Goal: Find specific page/section: Find specific page/section

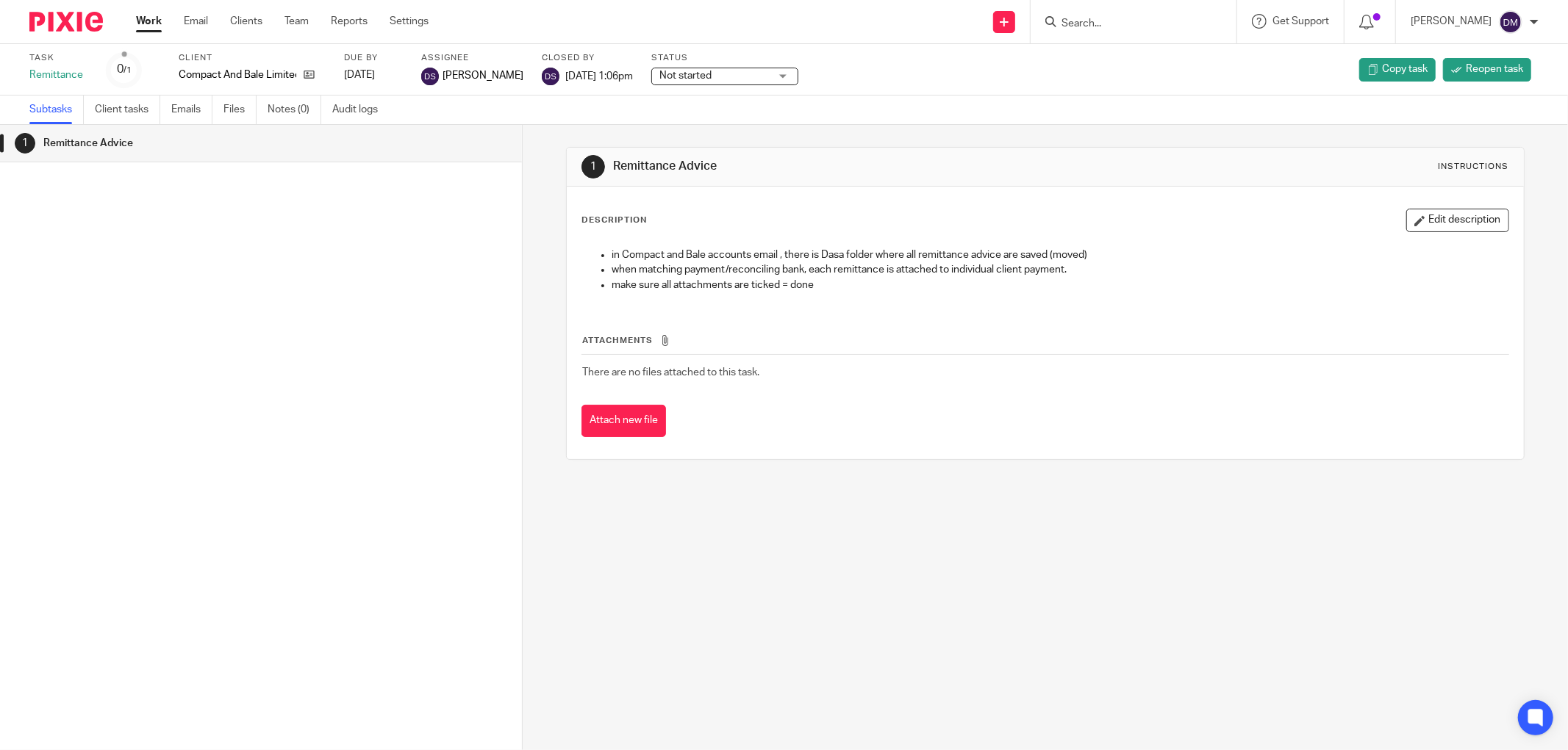
click at [1155, 21] on input "Search" at bounding box center [1127, 24] width 133 height 13
type input "tropgo"
click button "submit" at bounding box center [0, 0] width 0 height 0
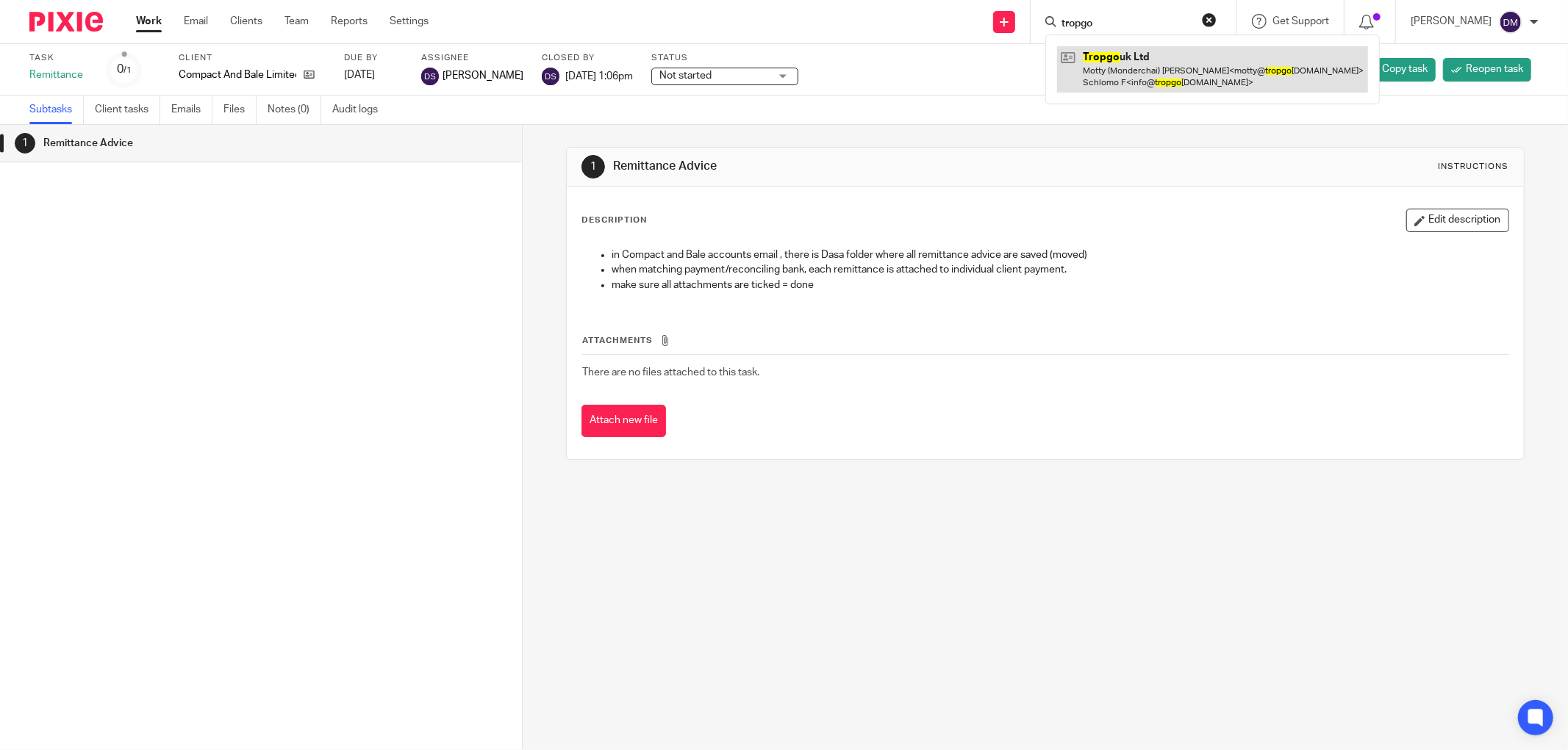
click at [1170, 60] on link at bounding box center [1212, 69] width 311 height 46
